Goal: Information Seeking & Learning: Learn about a topic

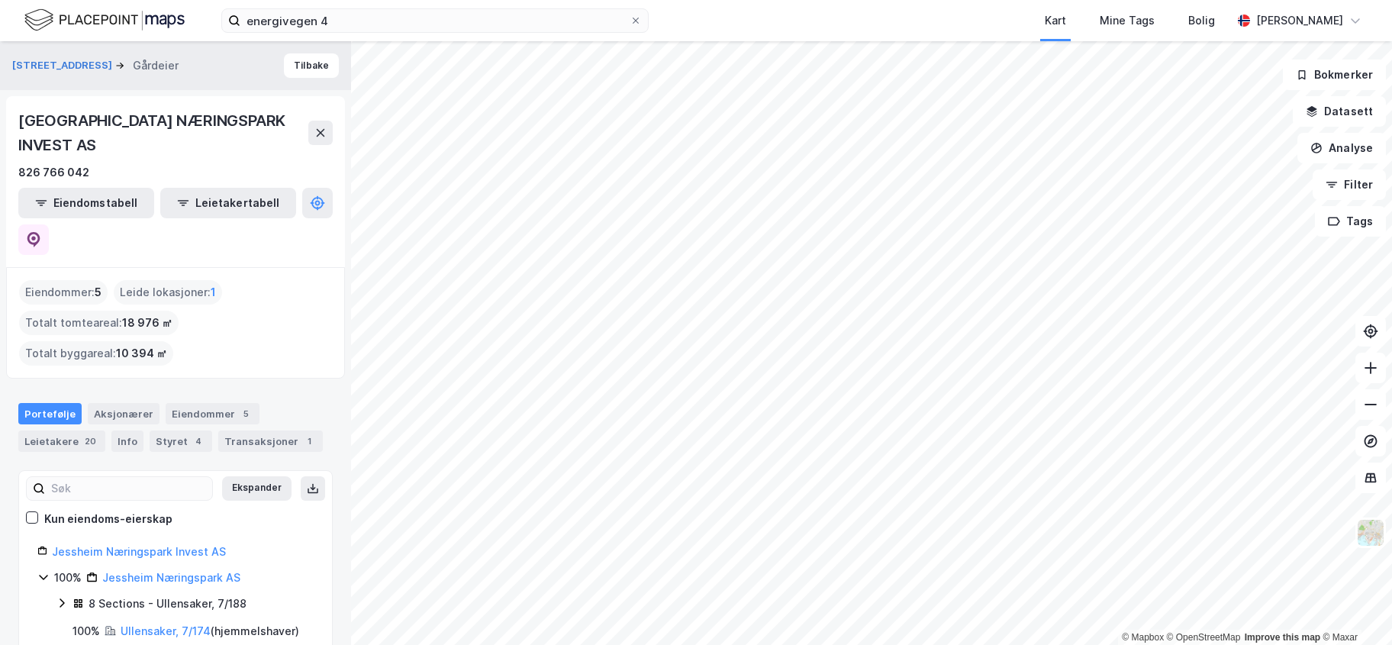
scroll to position [18, 0]
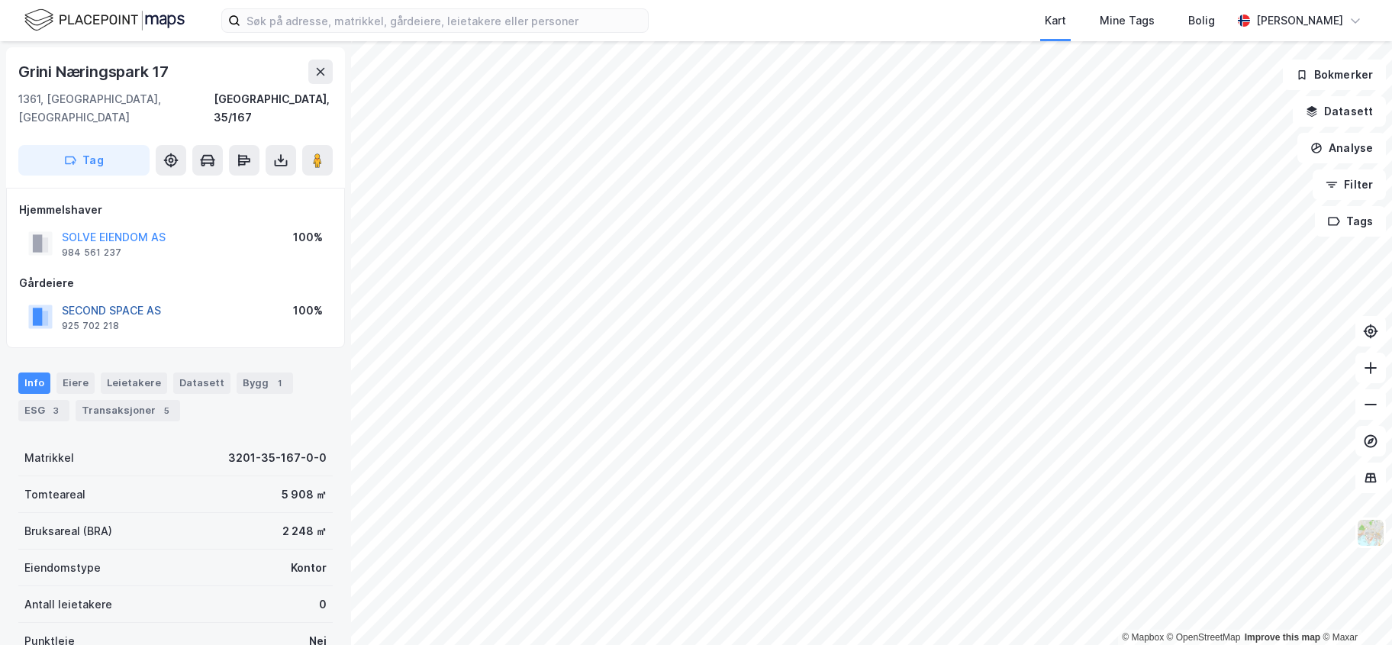
click at [0, 0] on button "SECOND SPACE AS" at bounding box center [0, 0] width 0 height 0
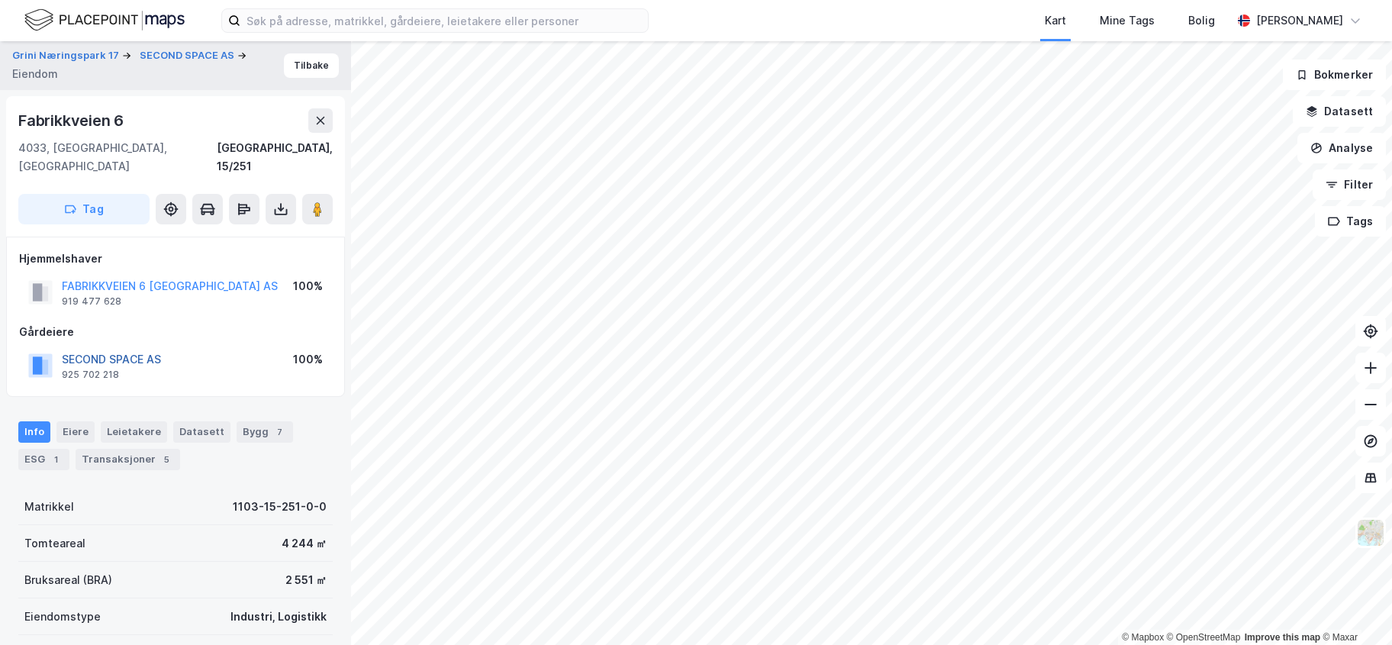
click at [0, 0] on button "SECOND SPACE AS" at bounding box center [0, 0] width 0 height 0
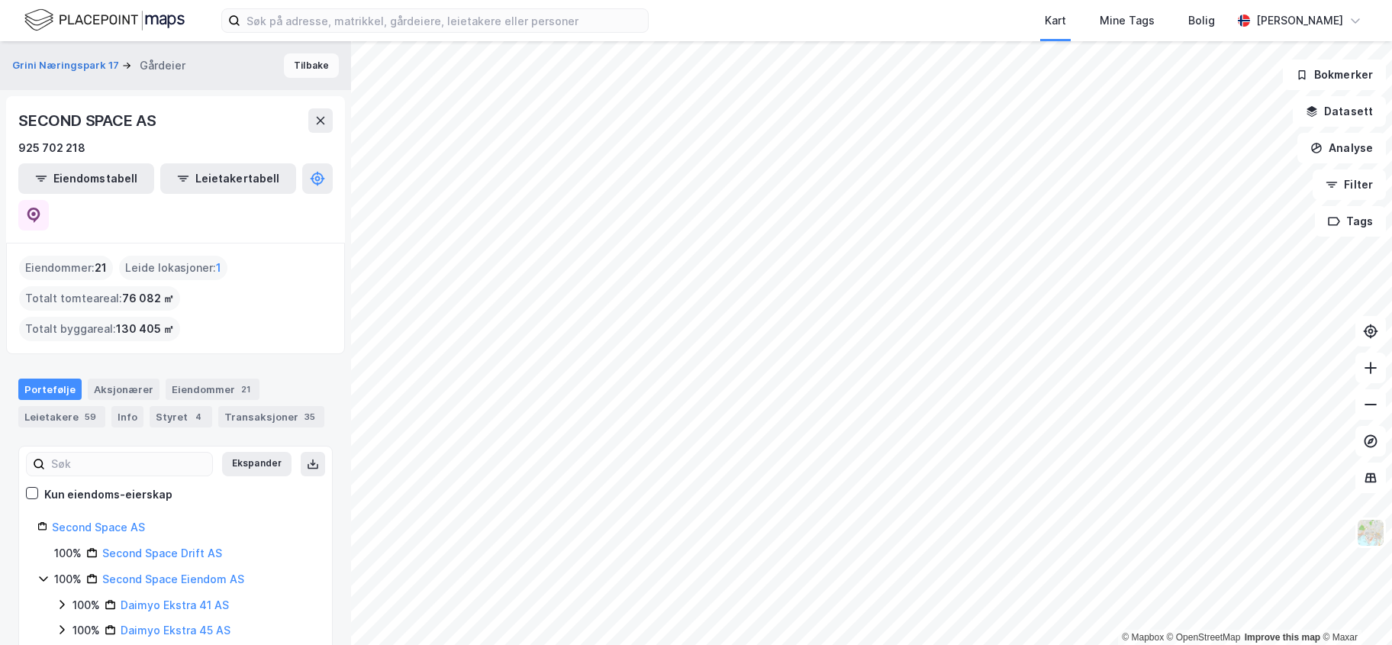
click at [299, 66] on button "Tilbake" at bounding box center [311, 65] width 55 height 24
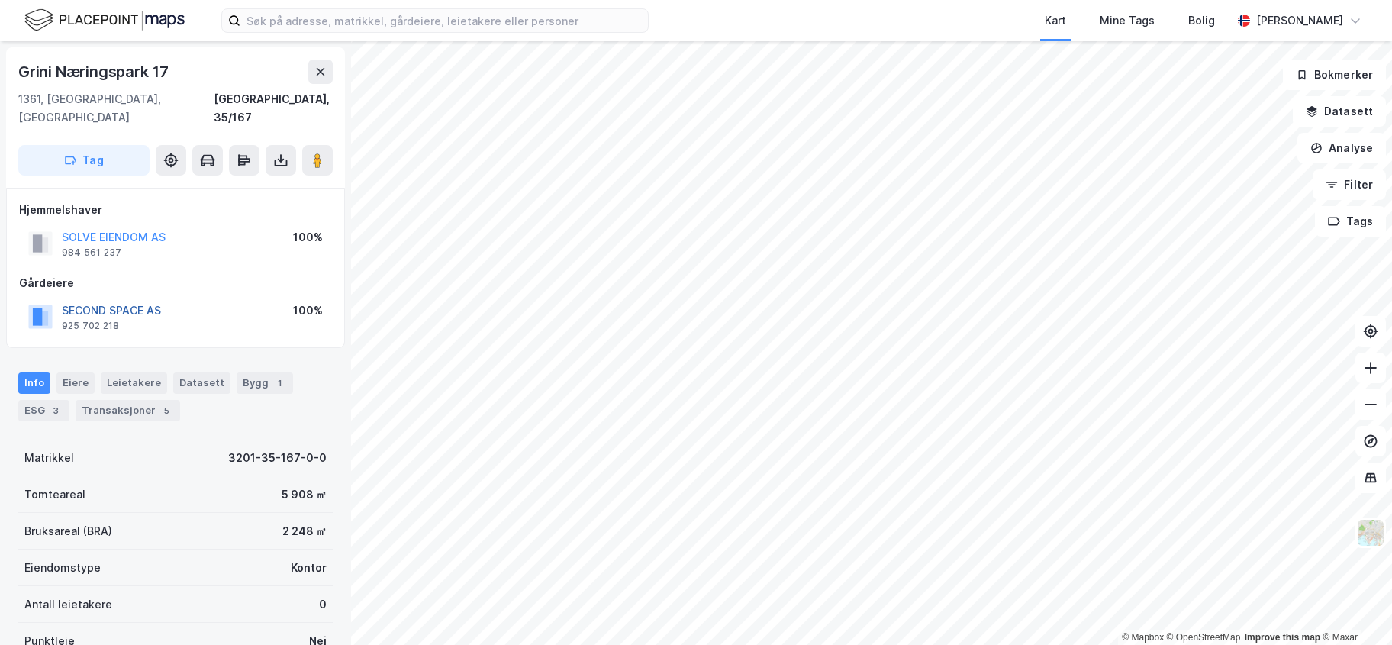
click at [0, 0] on button "SECOND SPACE AS" at bounding box center [0, 0] width 0 height 0
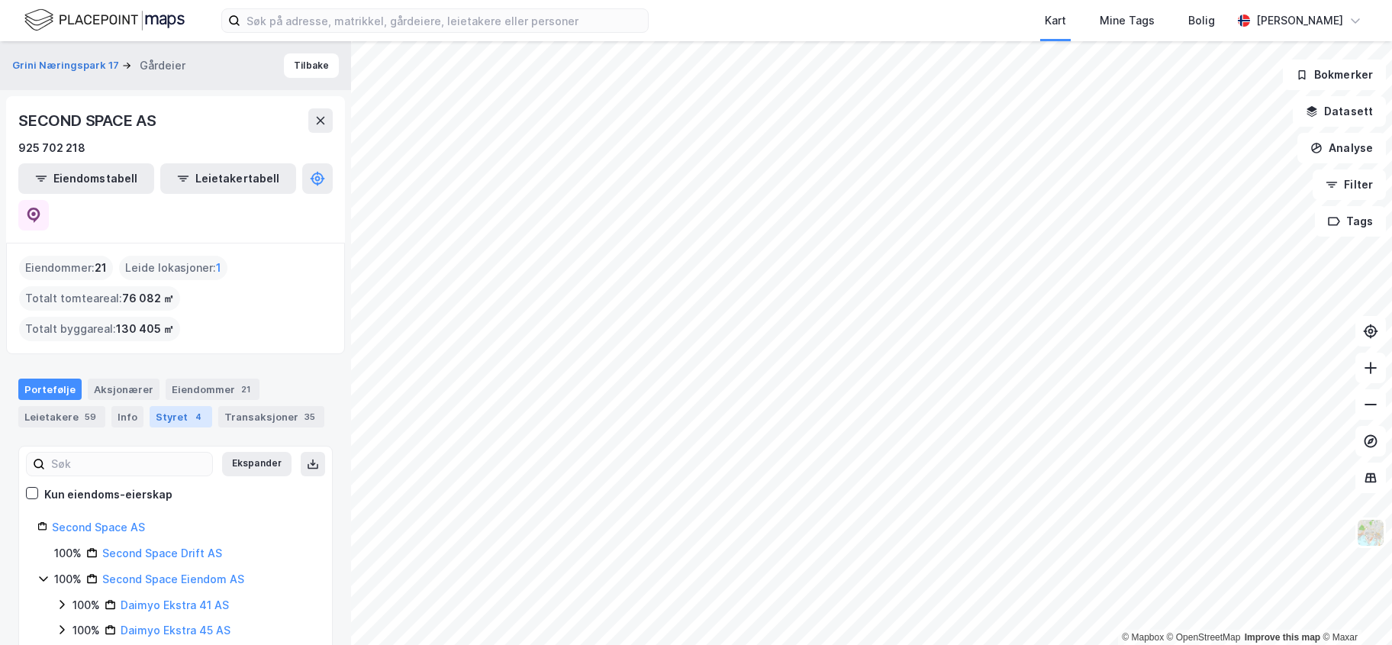
click at [153, 406] on div "Styret 4" at bounding box center [181, 416] width 63 height 21
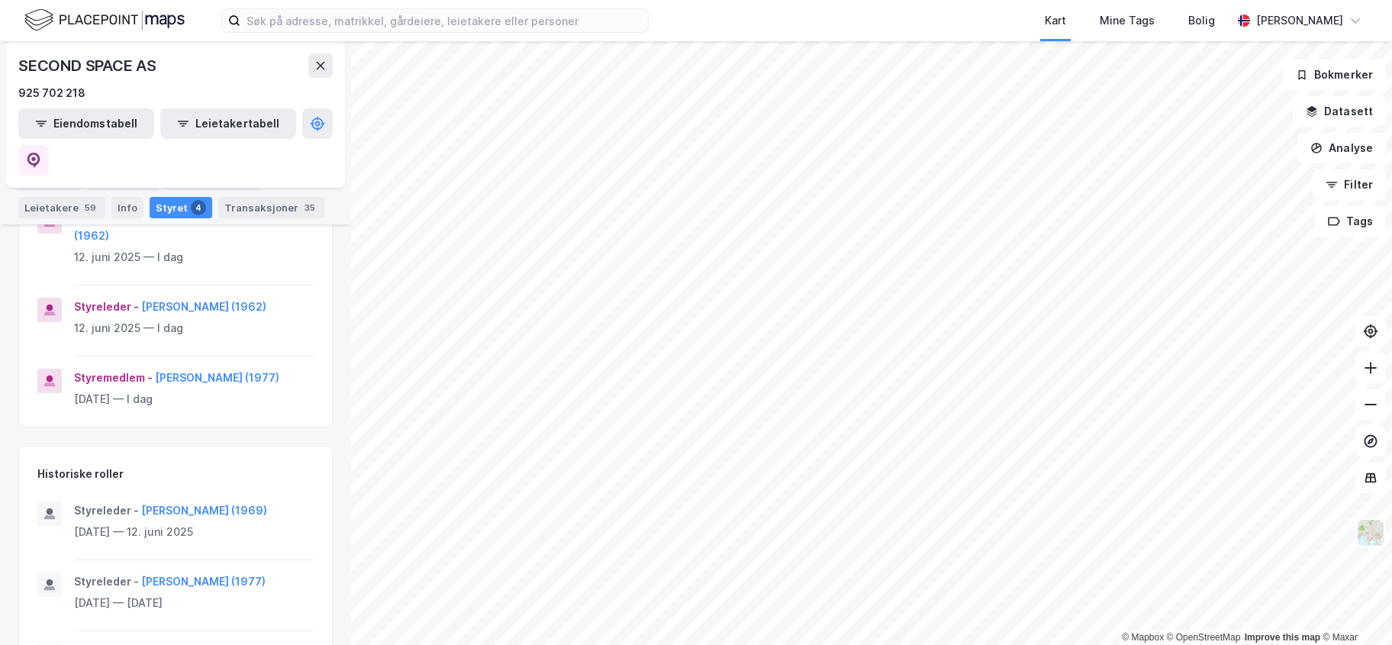
scroll to position [421, 0]
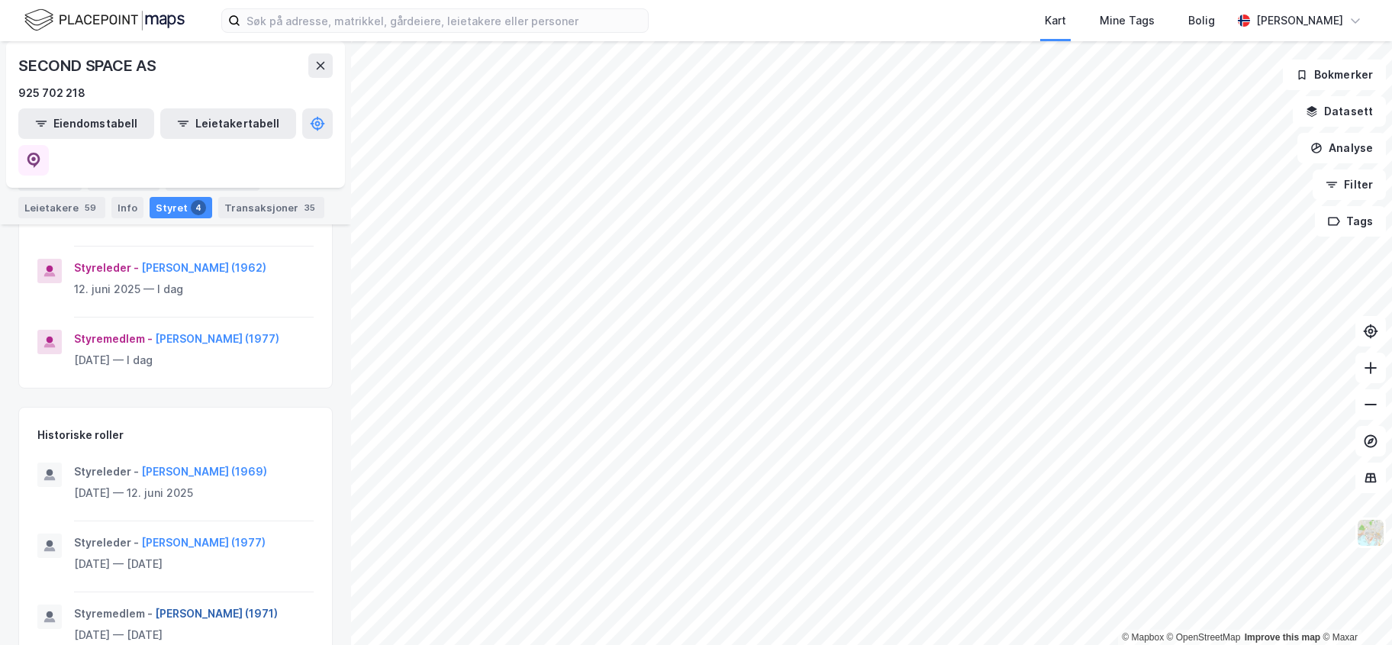
click at [0, 0] on button "[PERSON_NAME] (1971)" at bounding box center [0, 0] width 0 height 0
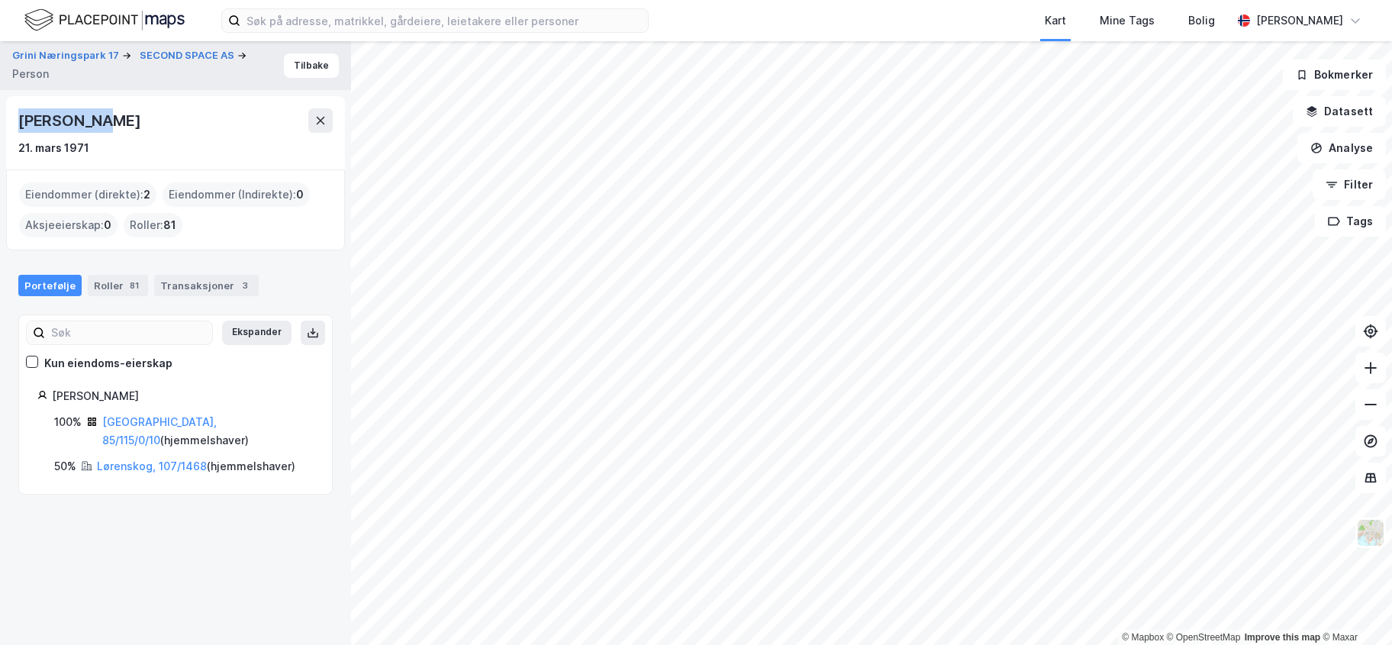
drag, startPoint x: 110, startPoint y: 116, endPoint x: 6, endPoint y: 99, distance: 105.1
click at [6, 99] on div "Pål Edseth 21. mars 1971" at bounding box center [175, 132] width 339 height 73
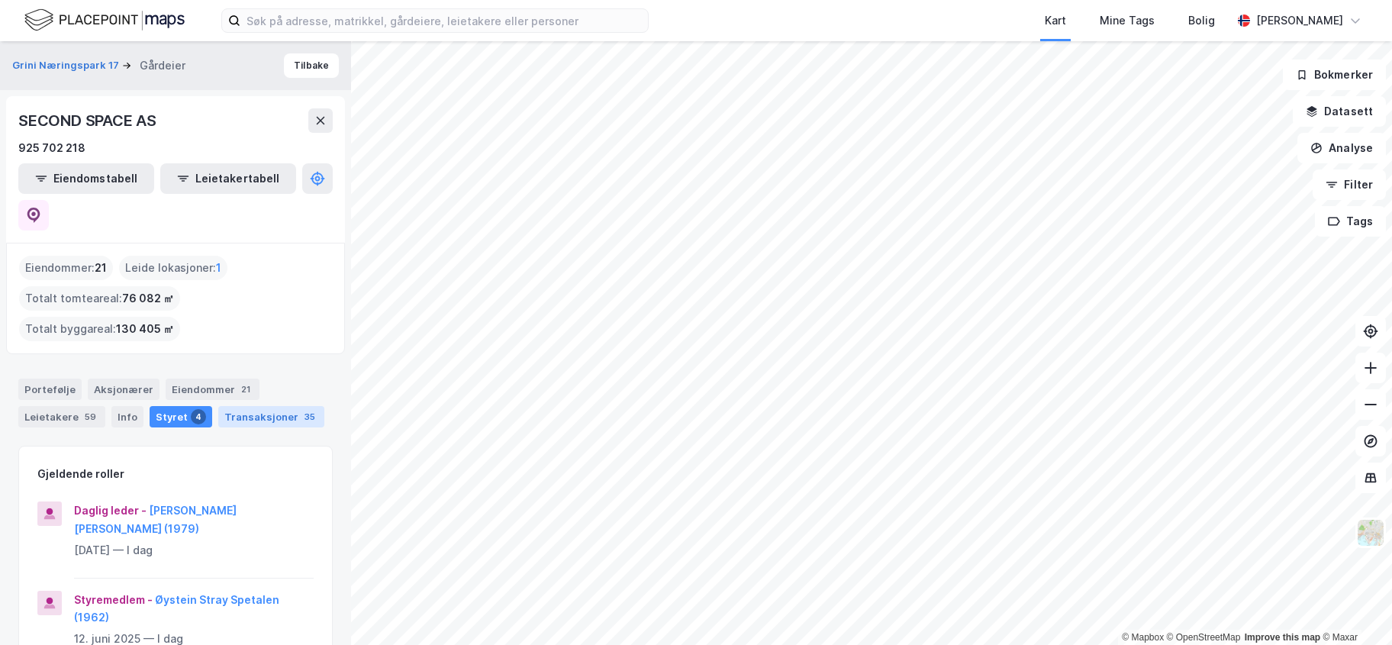
click at [264, 406] on div "Transaksjoner 35" at bounding box center [271, 416] width 106 height 21
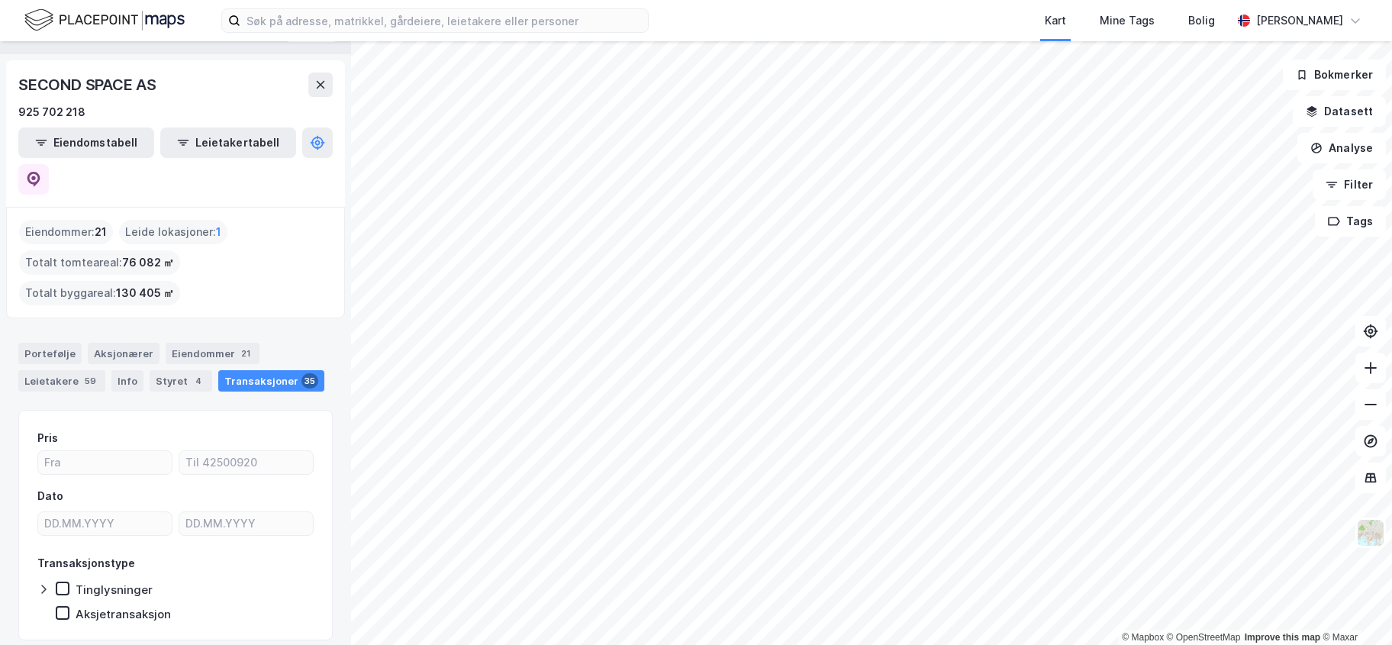
scroll to position [50, 0]
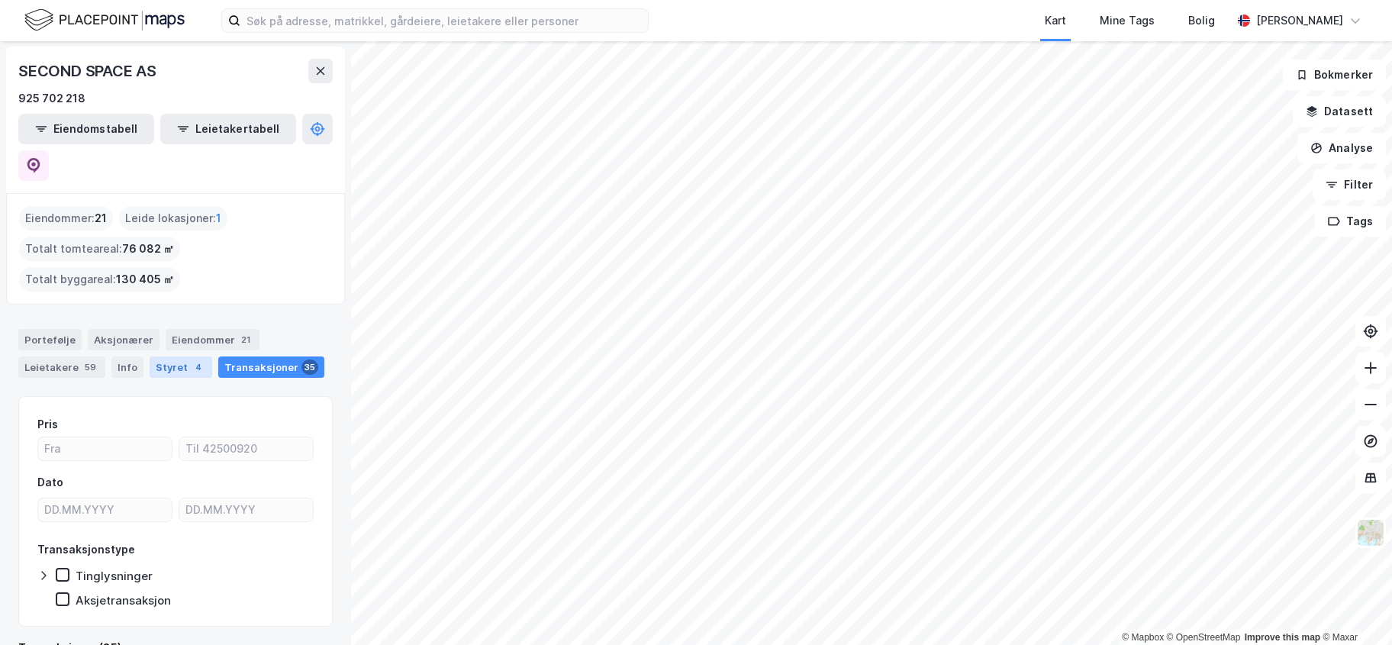
click at [191, 359] on div "4" at bounding box center [198, 366] width 15 height 15
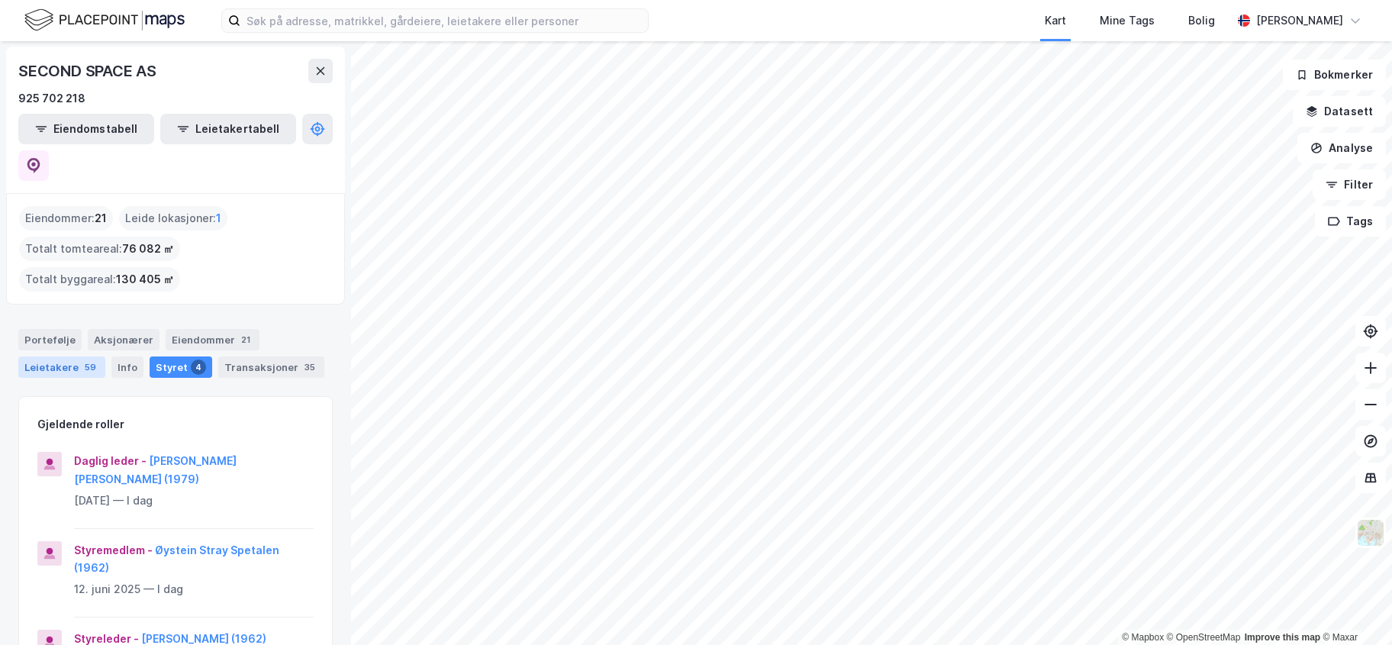
click at [51, 356] on div "Leietakere 59" at bounding box center [61, 366] width 87 height 21
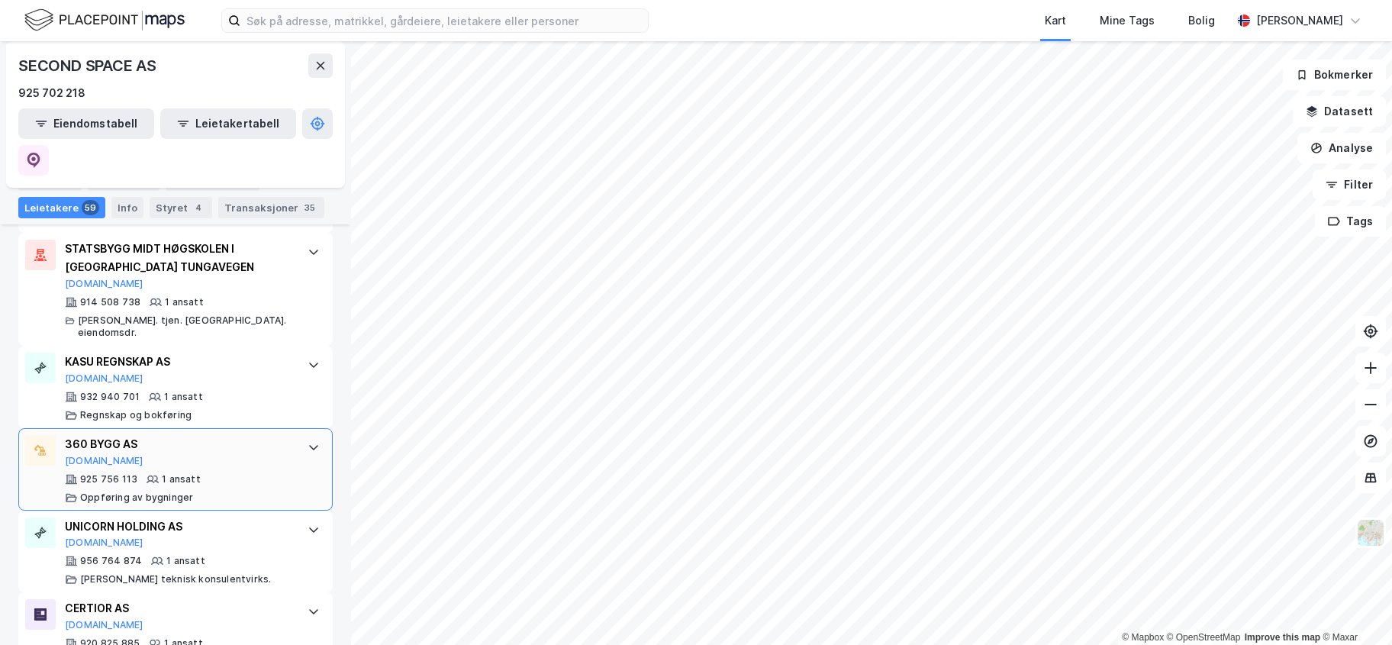
scroll to position [4421, 0]
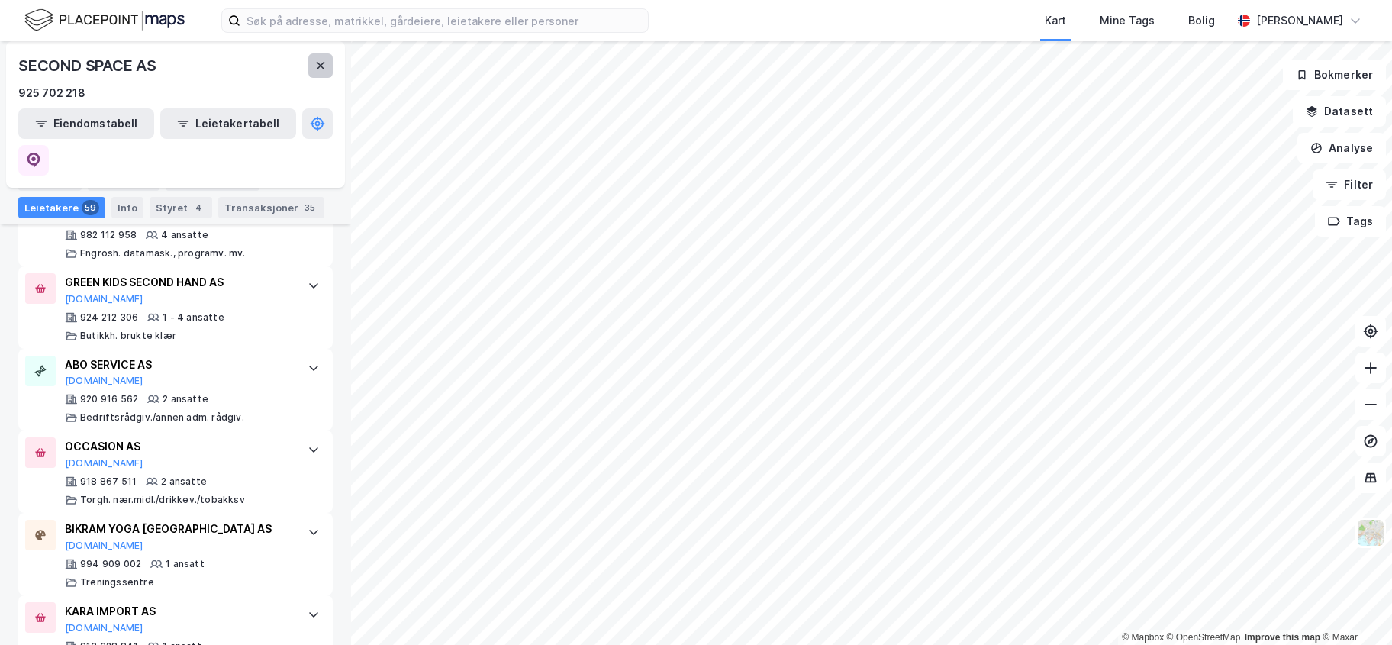
click at [316, 60] on icon at bounding box center [320, 66] width 12 height 12
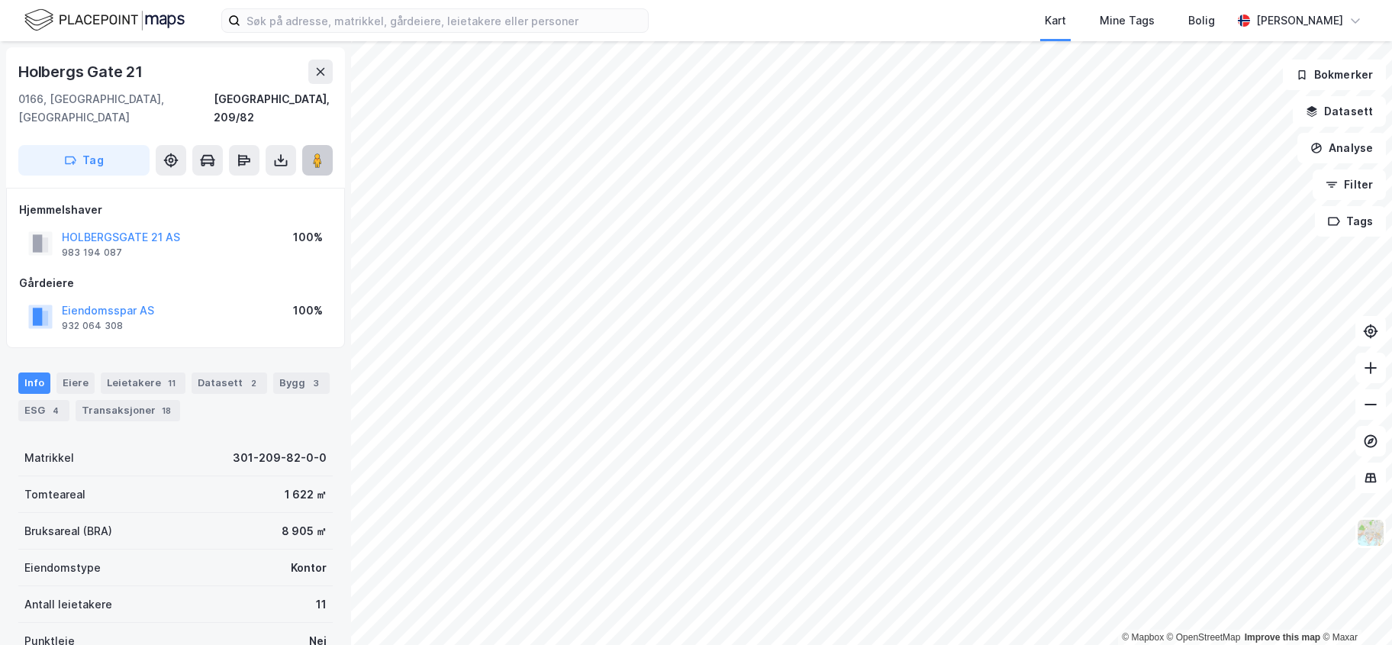
click at [318, 145] on button at bounding box center [317, 160] width 31 height 31
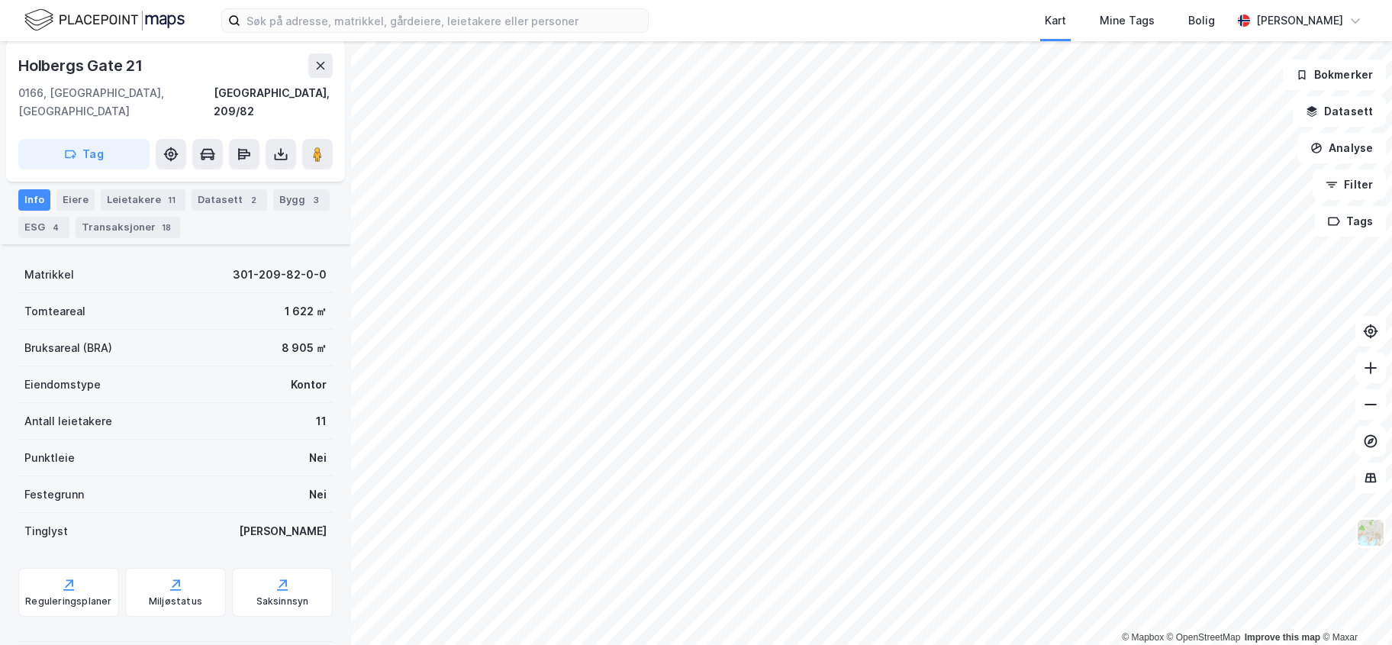
scroll to position [186, 0]
click at [129, 201] on div "Leietakere 11" at bounding box center [143, 196] width 85 height 21
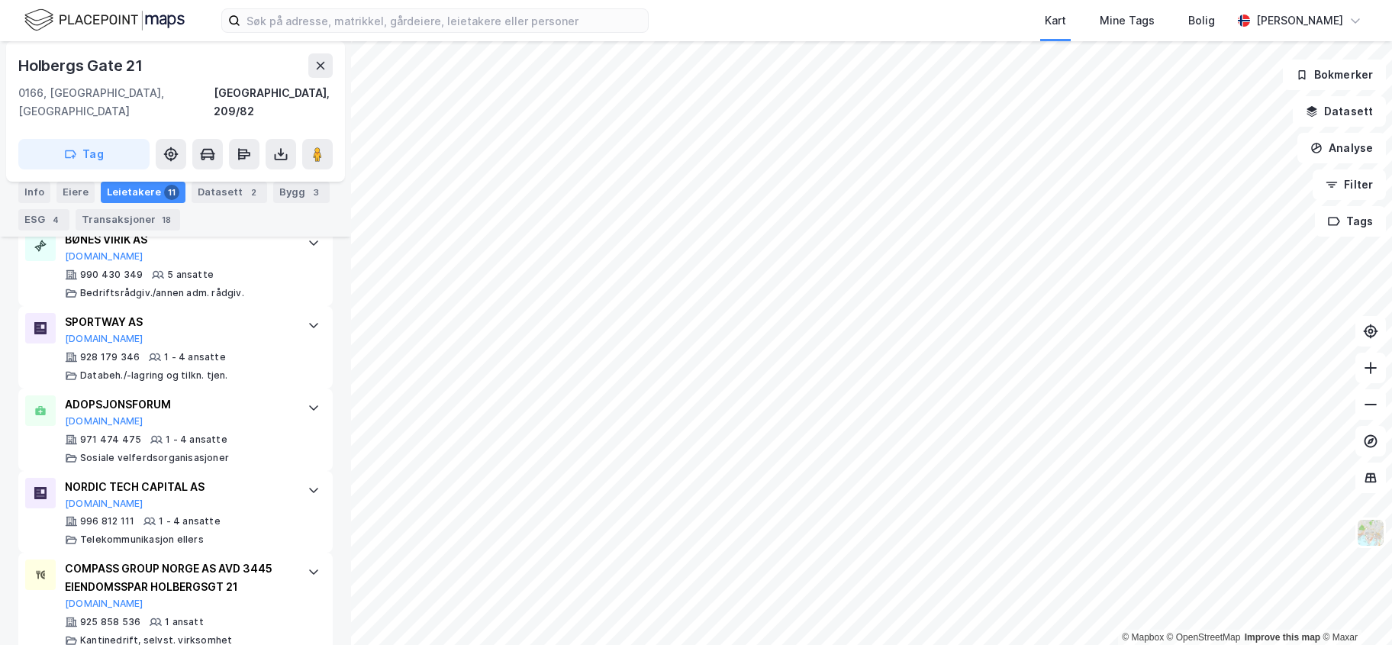
scroll to position [977, 0]
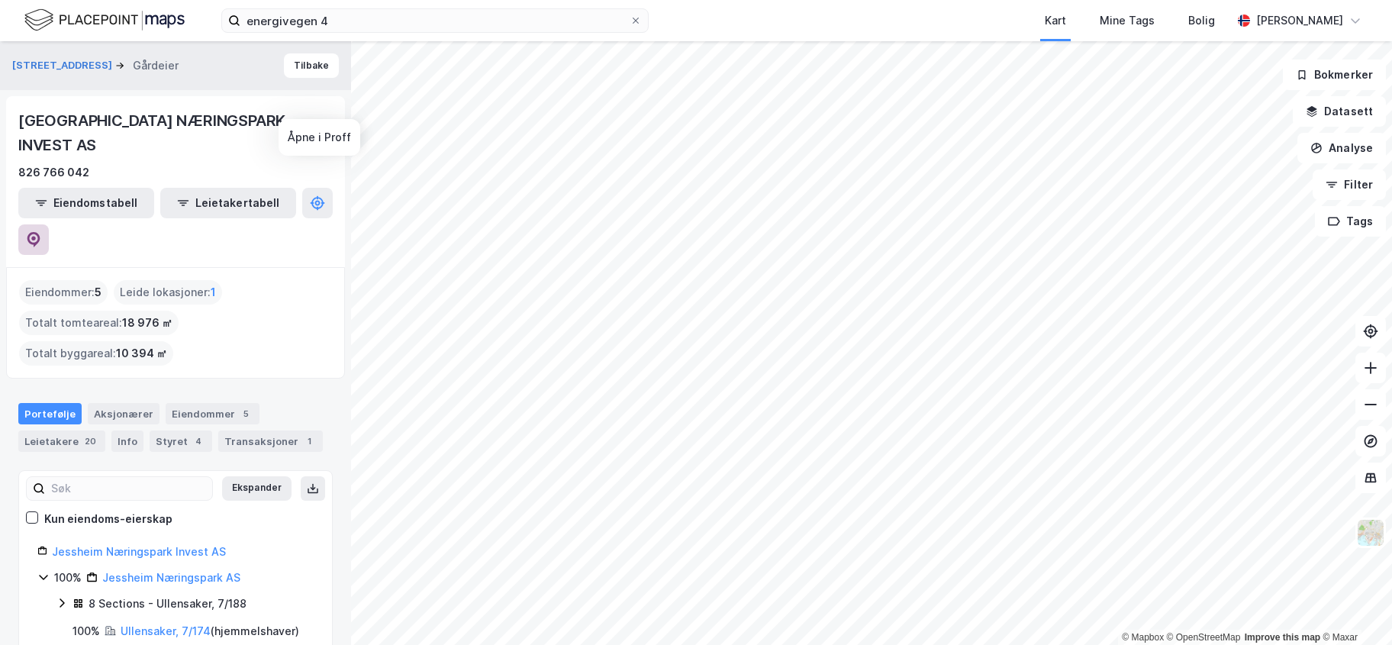
click at [40, 232] on icon at bounding box center [33, 239] width 13 height 15
